Goal: Task Accomplishment & Management: Complete application form

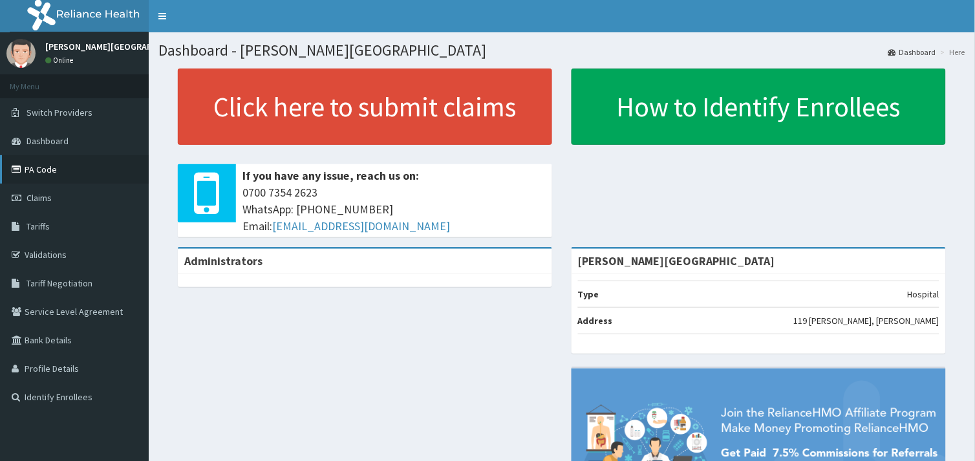
click at [54, 171] on link "PA Code" at bounding box center [74, 169] width 149 height 28
click at [33, 191] on link "Claims" at bounding box center [74, 198] width 149 height 28
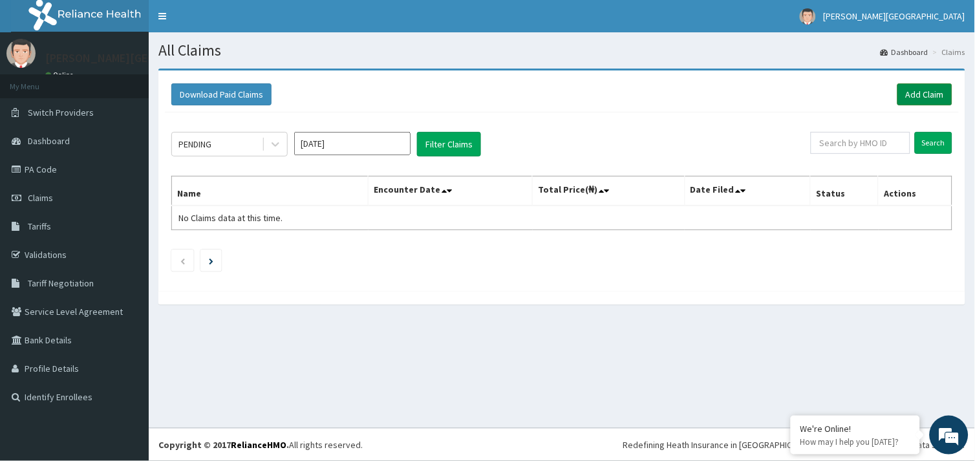
click at [912, 100] on link "Add Claim" at bounding box center [924, 94] width 55 height 22
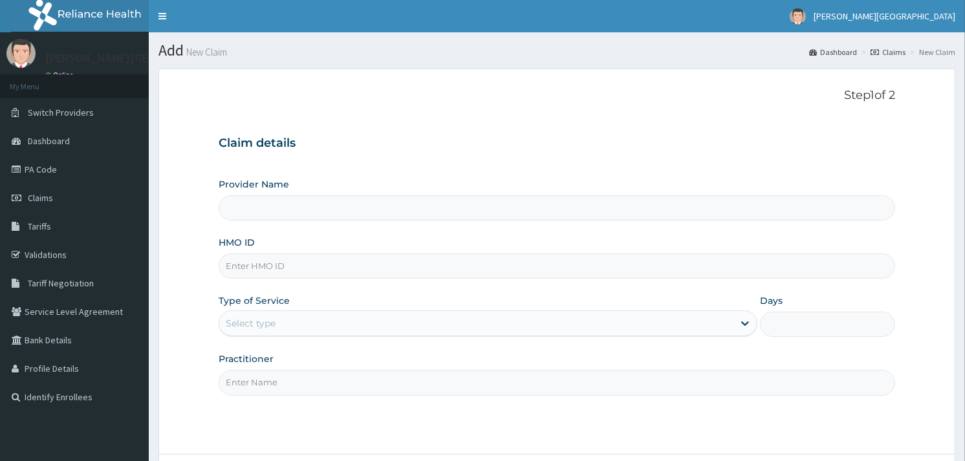
click at [299, 202] on input "Provider Name" at bounding box center [557, 207] width 676 height 25
type input "Olan Medical centre"
click at [315, 268] on input "HMO ID" at bounding box center [557, 265] width 676 height 25
paste input "Last month ending nko"
type input "Last month ending nko"
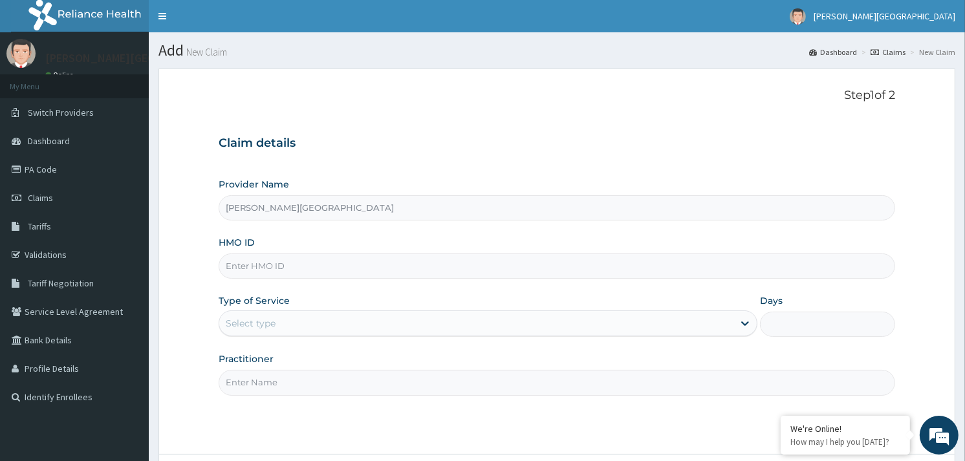
paste input "NPM/10293/E"
type input "NPM/10293/E"
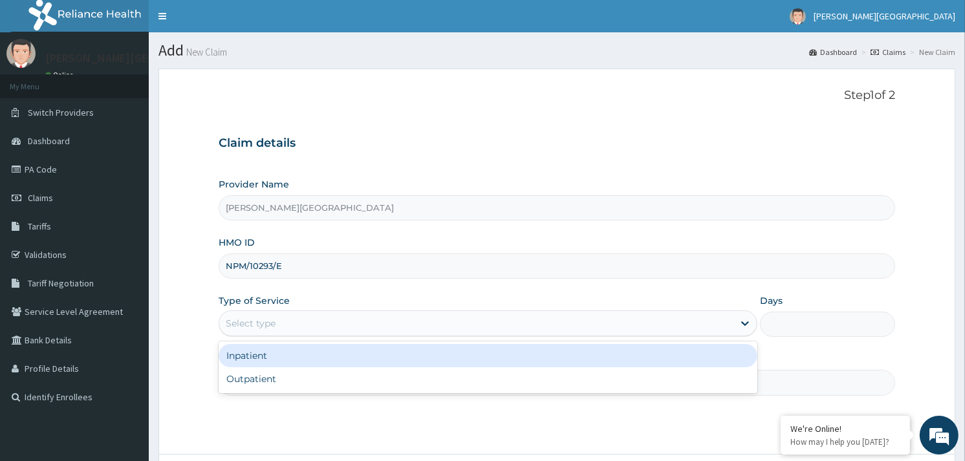
click at [449, 336] on div "Select type" at bounding box center [488, 323] width 539 height 26
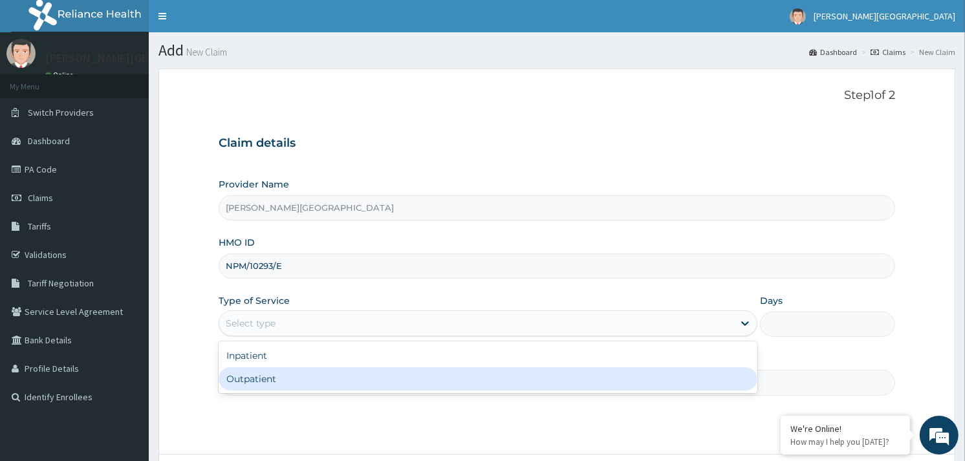
click at [384, 380] on div "Outpatient" at bounding box center [488, 378] width 539 height 23
type input "1"
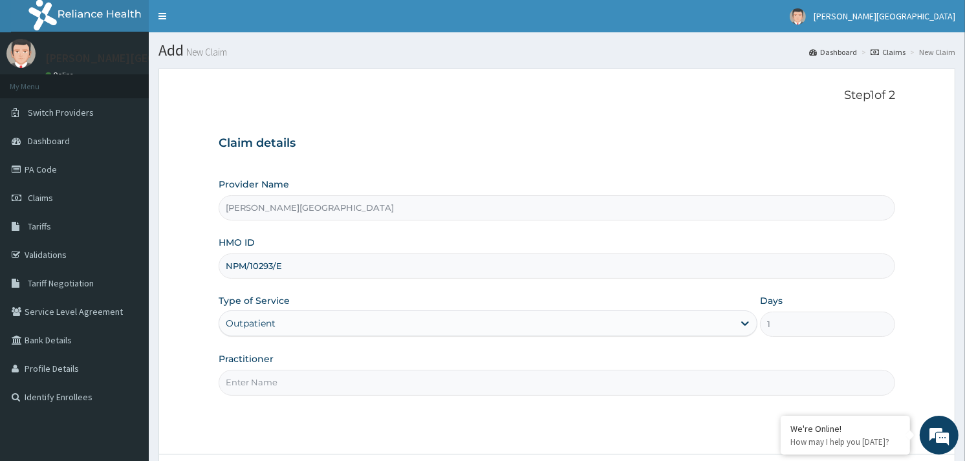
click at [436, 381] on input "Practitioner" at bounding box center [557, 382] width 676 height 25
type input "DR SOYOOLA"
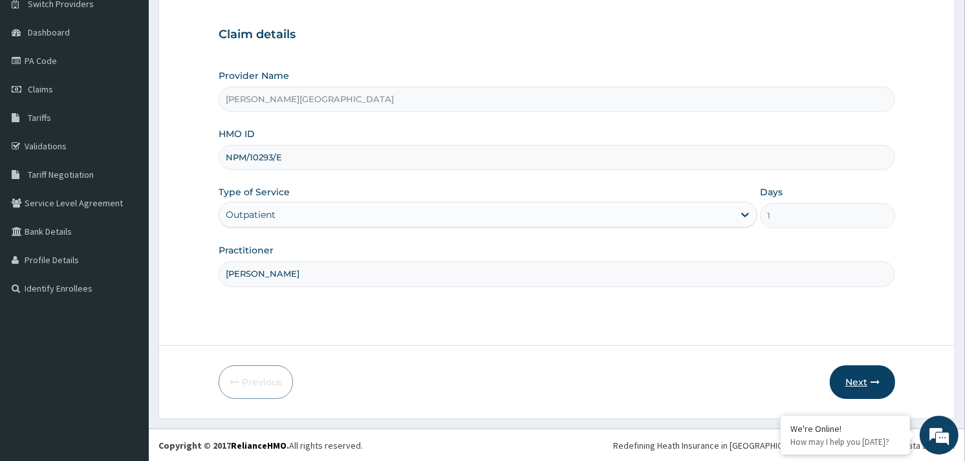
click at [855, 383] on button "Next" at bounding box center [862, 382] width 65 height 34
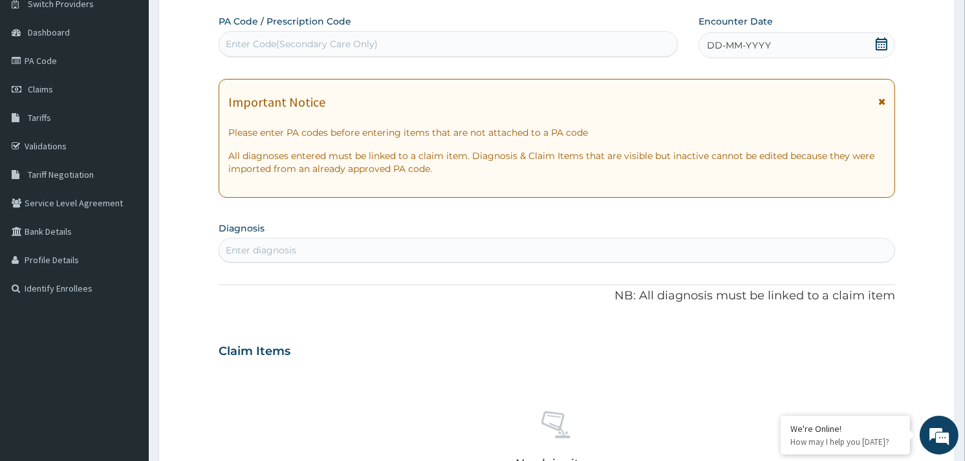
click at [380, 41] on div "Enter Code(Secondary Care Only)" at bounding box center [447, 44] width 457 height 21
paste input "PA/5B01C3"
type input "PA/5B01C3"
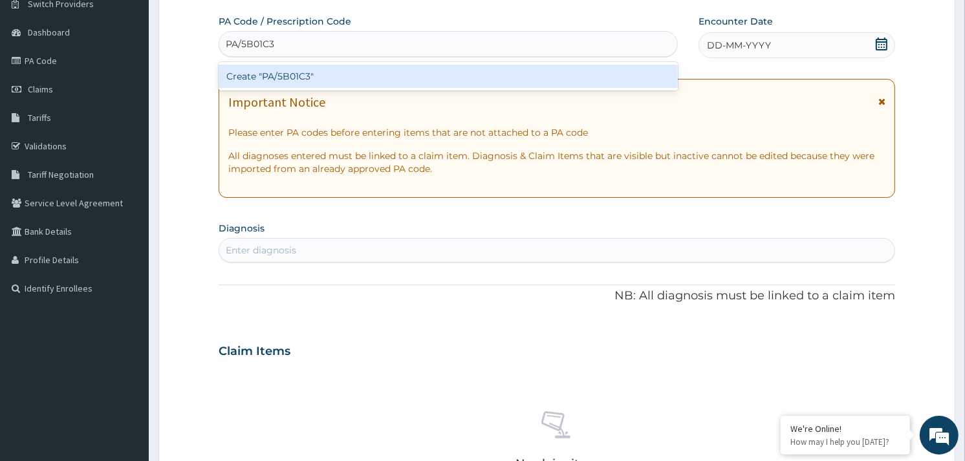
click at [332, 67] on div "Create "PA/5B01C3"" at bounding box center [448, 76] width 458 height 23
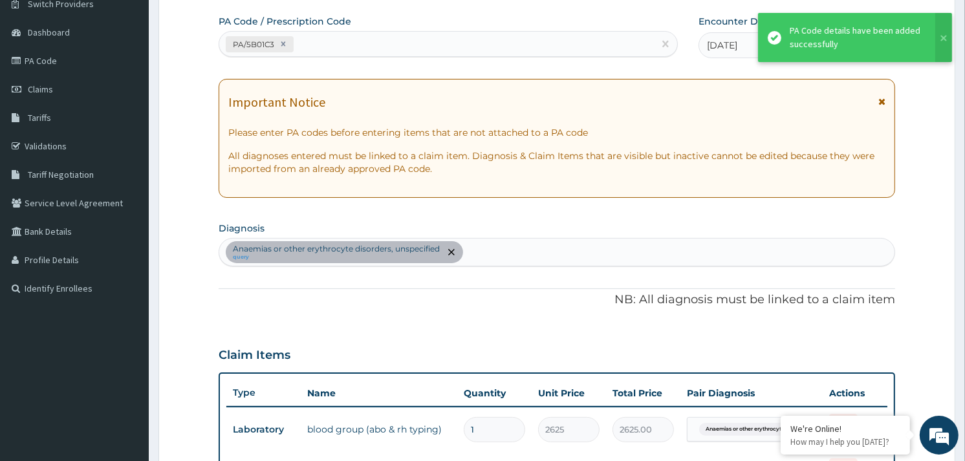
scroll to position [133, 0]
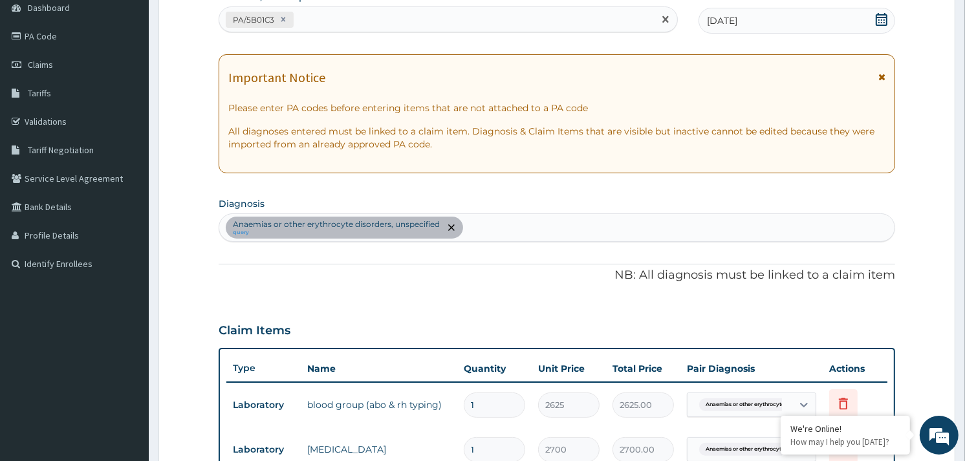
click at [369, 17] on div "PA/5B01C3" at bounding box center [436, 19] width 434 height 21
paste input "PA/9E1D74"
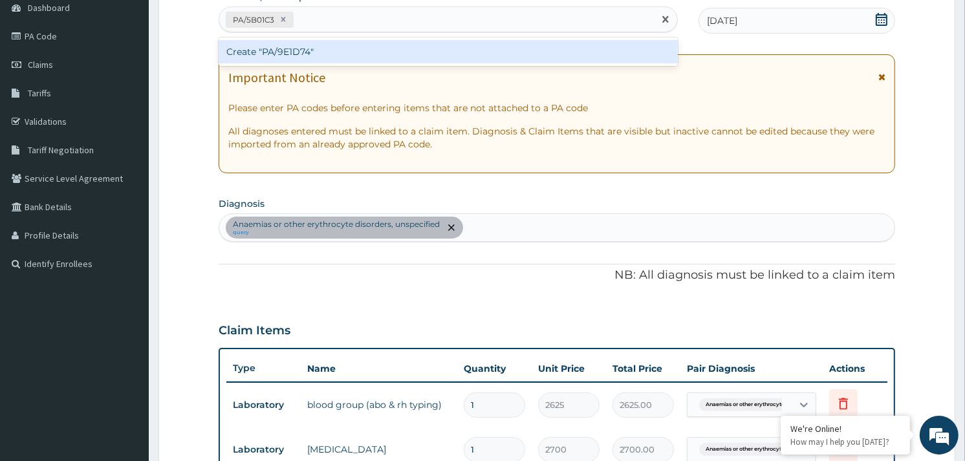
type input "PA/9E1D74"
click at [325, 49] on div "Create "PA/9E1D74"" at bounding box center [448, 51] width 458 height 23
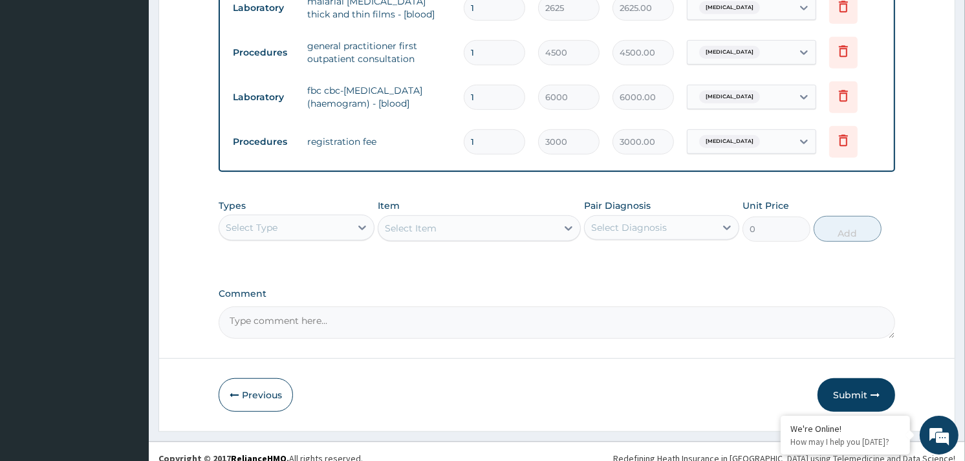
scroll to position [723, 0]
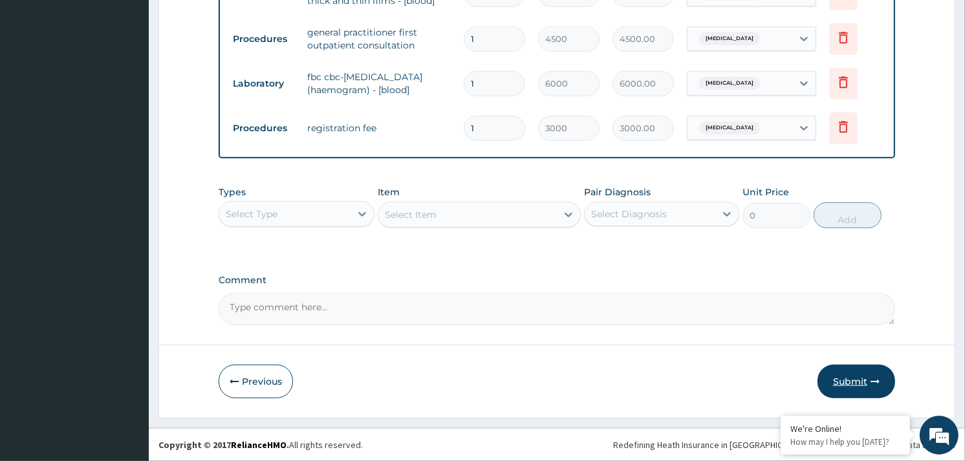
click at [863, 385] on button "Submit" at bounding box center [856, 382] width 78 height 34
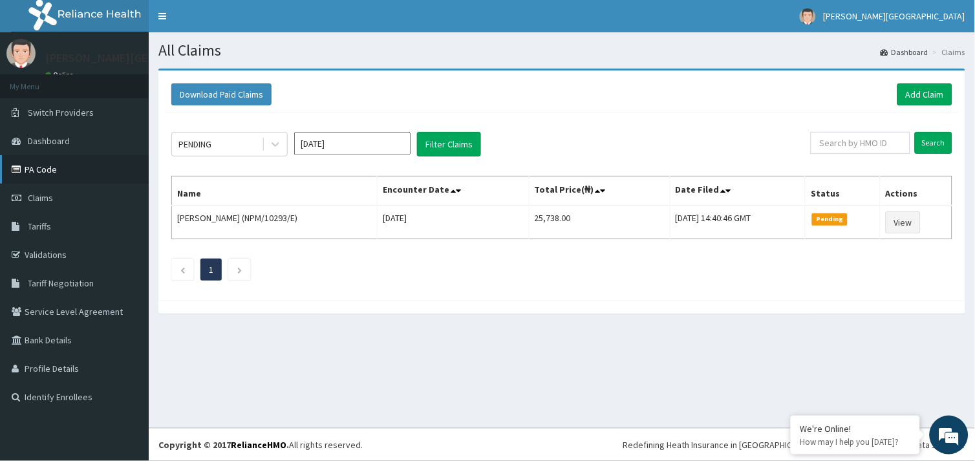
click at [43, 173] on link "PA Code" at bounding box center [74, 169] width 149 height 28
